Goal: Task Accomplishment & Management: Complete application form

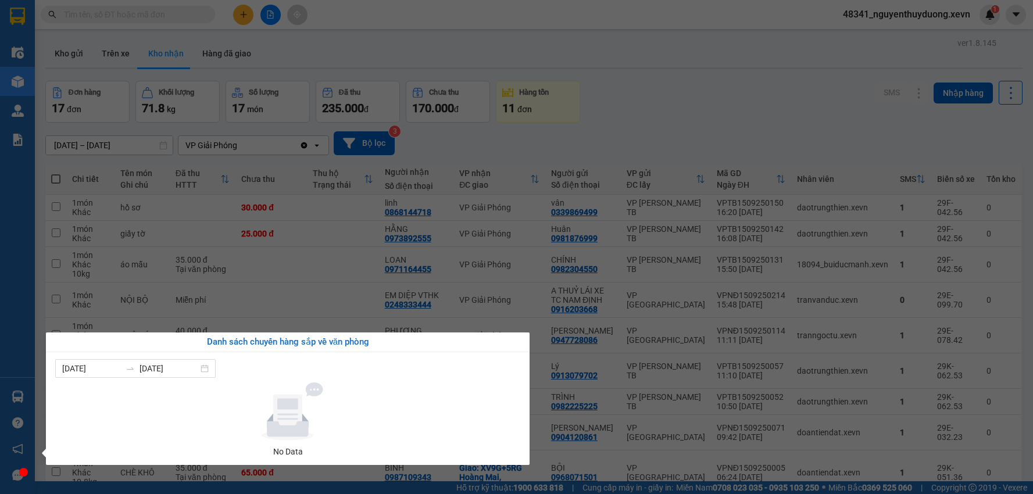
click at [575, 127] on section "Kết quả tìm kiếm ( 458 ) Bộ lọc Mã ĐH Trạng thái Món hàng Thu hộ Tổng cước Chưa…" at bounding box center [516, 247] width 1033 height 494
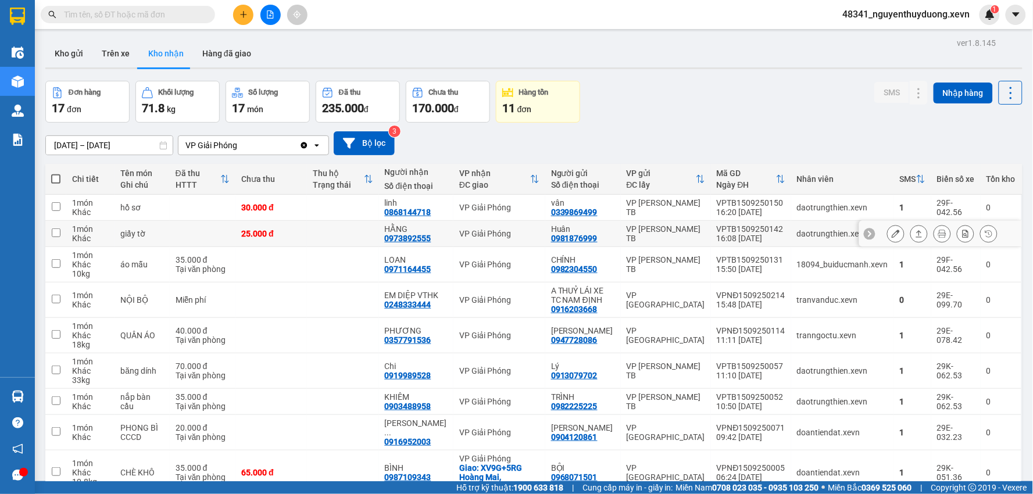
click at [892, 233] on icon at bounding box center [896, 234] width 8 height 8
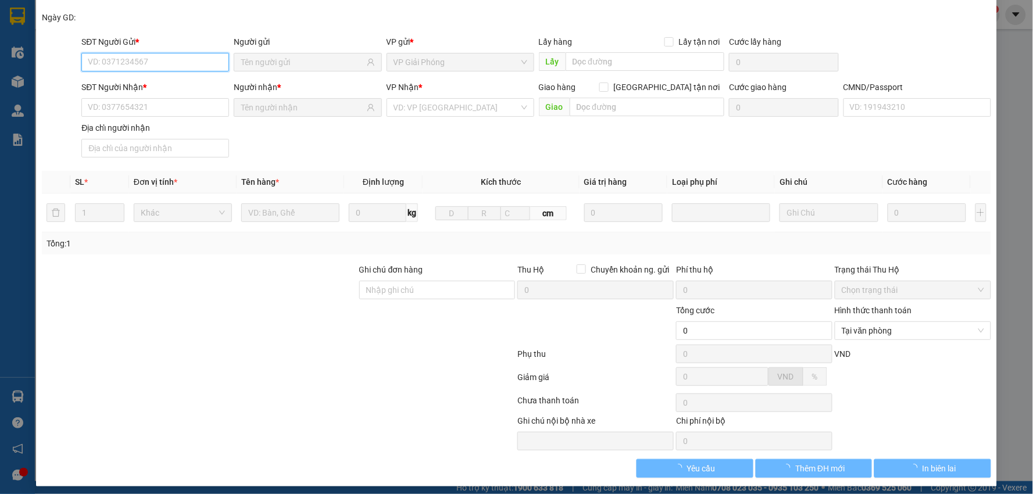
scroll to position [62, 0]
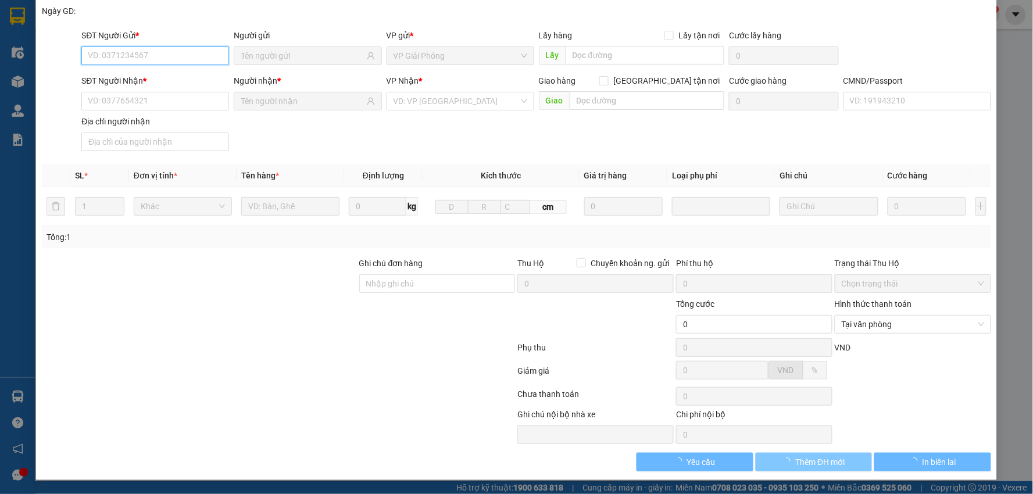
type input "0981876999"
type input "Huân"
type input "0973892555"
type input "HẰNG"
type input "001195012234 [PERSON_NAME]"
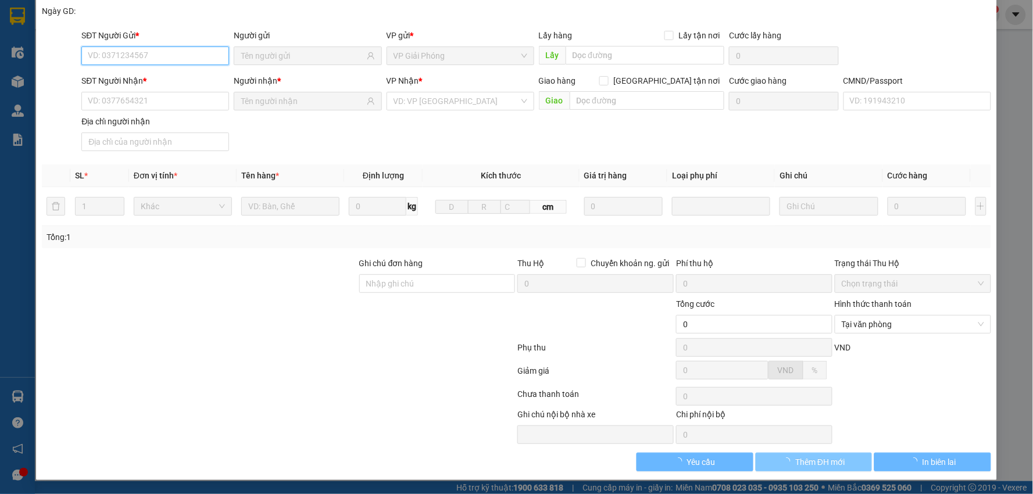
type input "25.000"
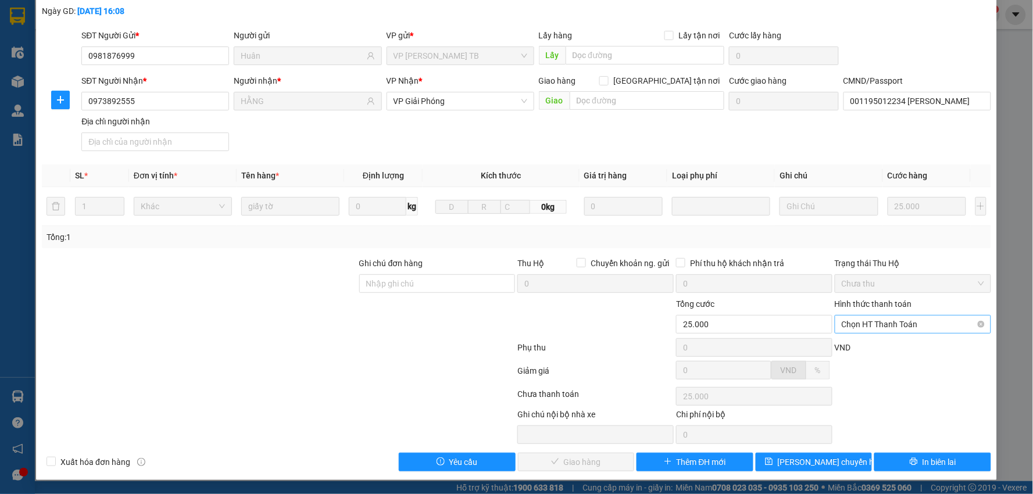
click at [868, 320] on span "Chọn HT Thanh Toán" at bounding box center [913, 324] width 142 height 17
click at [879, 344] on div "Tại văn phòng" at bounding box center [905, 347] width 141 height 13
type input "0"
click at [573, 461] on span "Giao hàng" at bounding box center [582, 462] width 37 height 13
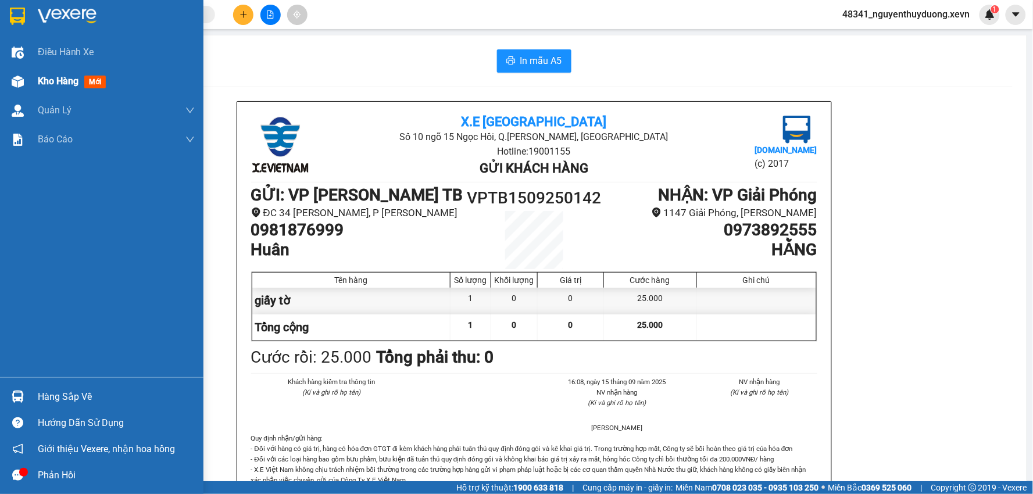
click at [21, 79] on img at bounding box center [18, 82] width 12 height 12
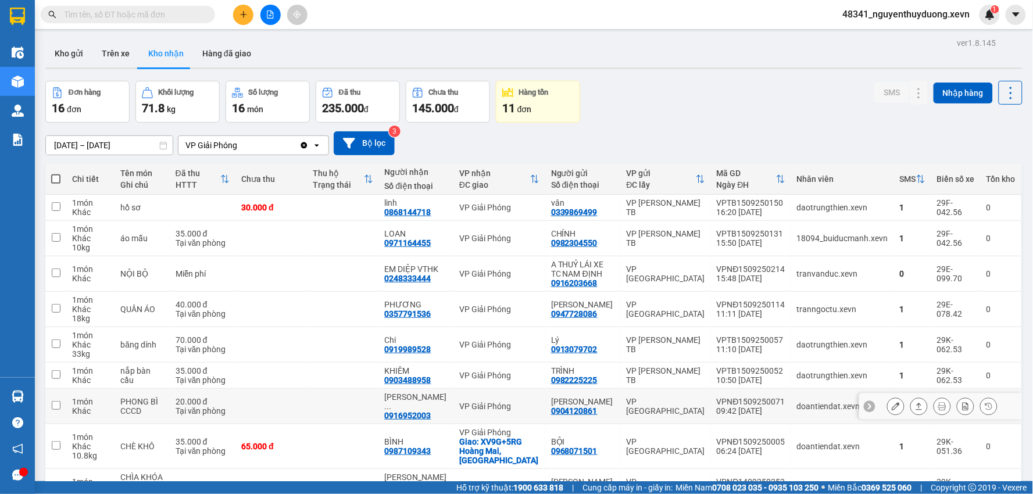
click at [888, 402] on button at bounding box center [896, 406] width 16 height 20
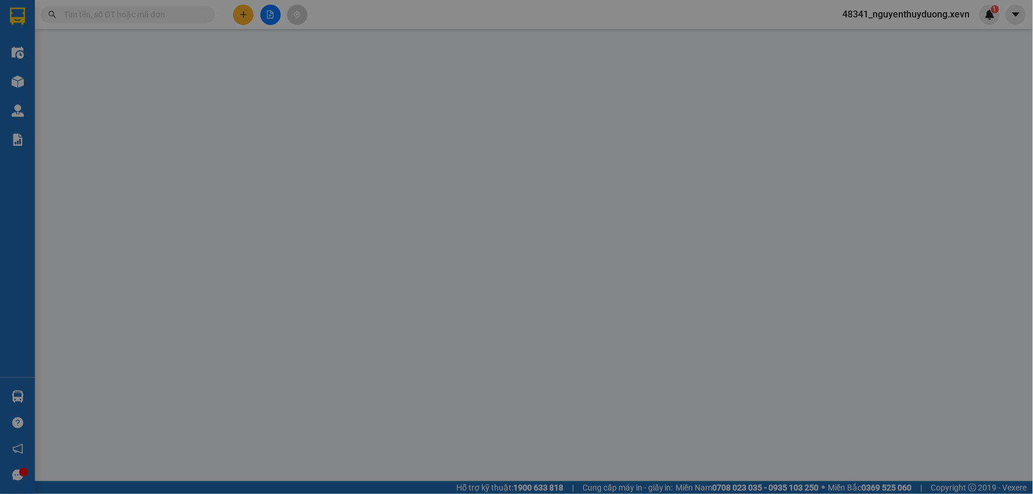
type input "0904120861"
type input "[PERSON_NAME]"
type input "0916952003"
type input "[PERSON_NAME]"
type input "036203008089 [PERSON_NAME]"
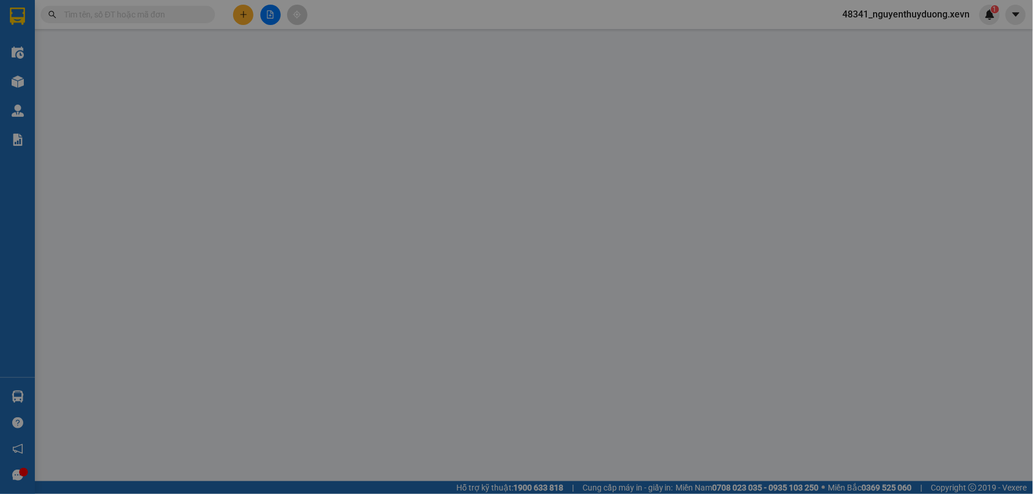
type input "20.000"
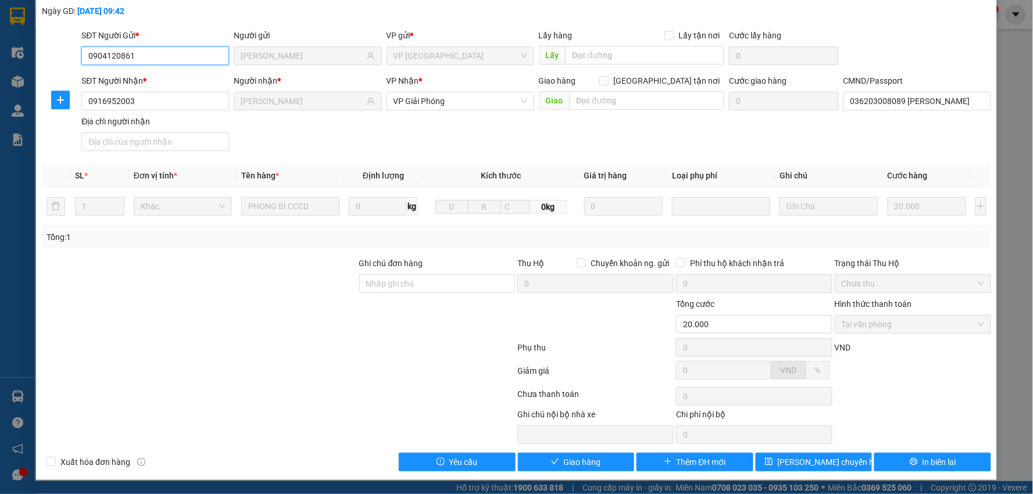
scroll to position [62, 0]
click at [575, 466] on span "Giao hàng" at bounding box center [582, 462] width 37 height 13
